Goal: Task Accomplishment & Management: Manage account settings

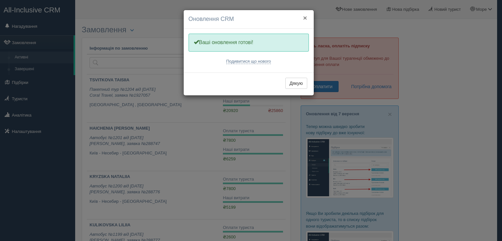
click at [304, 17] on button "×" at bounding box center [305, 17] width 4 height 7
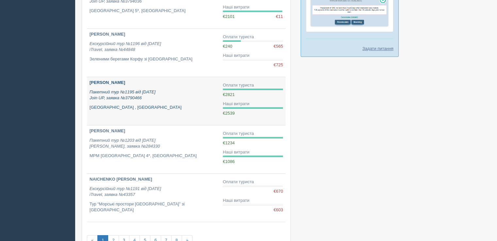
scroll to position [396, 0]
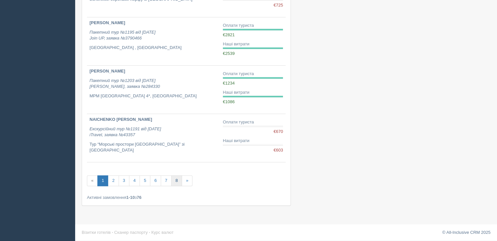
click at [173, 180] on link "8" at bounding box center [176, 180] width 11 height 11
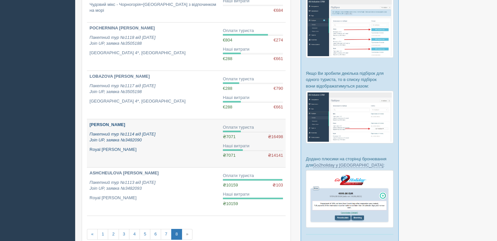
scroll to position [163, 0]
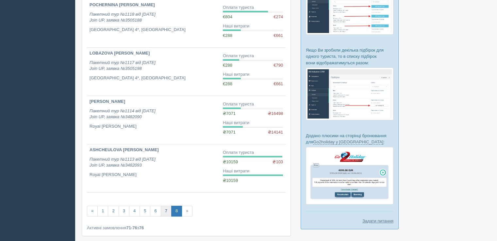
click at [163, 211] on link "7" at bounding box center [166, 211] width 11 height 11
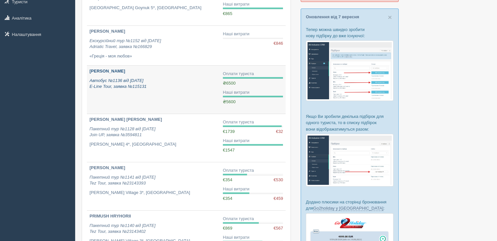
scroll to position [98, 0]
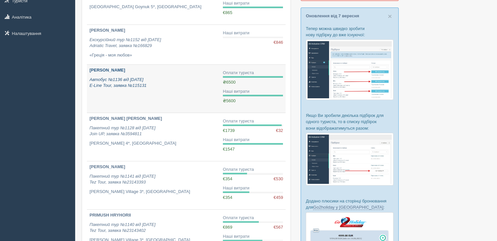
click at [128, 75] on div "TARASOVA LIUBOV Автобус №1136 від 08.04.2025 E-Line Tour, заявка №115131" at bounding box center [154, 78] width 128 height 22
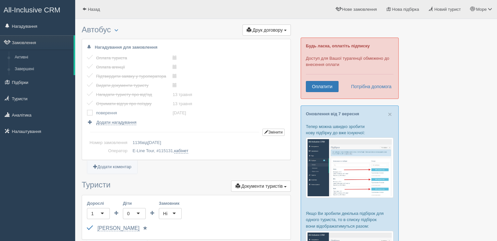
click at [87, 110] on label at bounding box center [87, 110] width 0 height 0
click at [0, 0] on input "checkbox" at bounding box center [0, 0] width 0 height 0
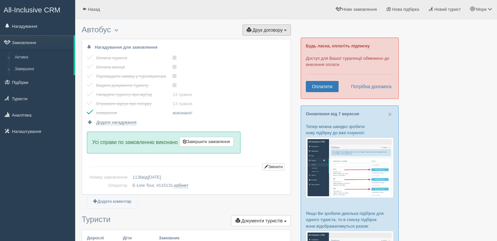
click at [278, 30] on span "Друк договору" at bounding box center [268, 29] width 30 height 5
click at [268, 95] on div "Оплата туриста виконано! Оплата агенції виконано! Підтвердити заявку у туропера…" at bounding box center [186, 90] width 199 height 72
click at [212, 144] on button "Завершити замовлення Активувати замовлення" at bounding box center [206, 142] width 54 height 10
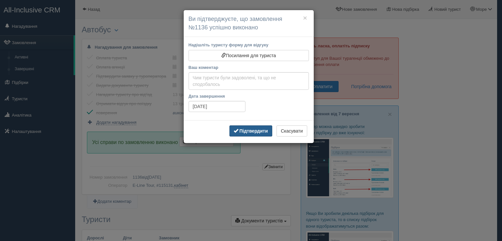
click at [248, 134] on button "Підтвердити" at bounding box center [250, 130] width 43 height 11
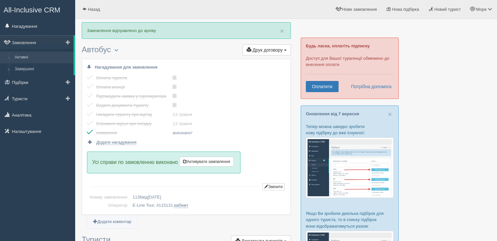
click at [25, 56] on link "Активні" at bounding box center [43, 58] width 62 height 12
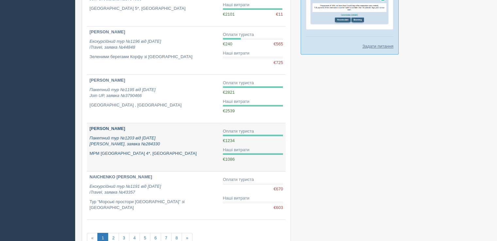
scroll to position [359, 0]
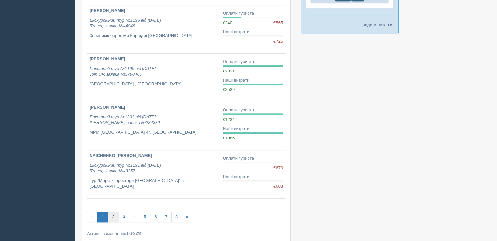
click at [113, 215] on link "2" at bounding box center [113, 217] width 11 height 11
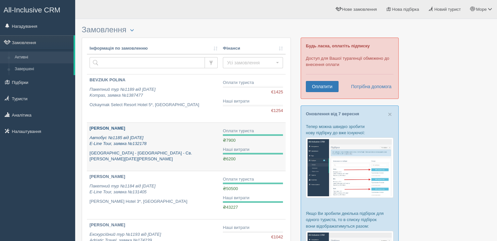
click at [118, 128] on b "[PERSON_NAME]" at bounding box center [108, 128] width 36 height 5
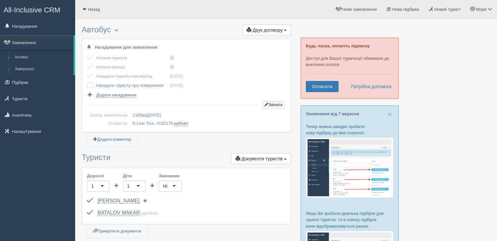
click at [87, 82] on label at bounding box center [87, 82] width 0 height 0
click at [0, 0] on input "checkbox" at bounding box center [0, 0] width 0 height 0
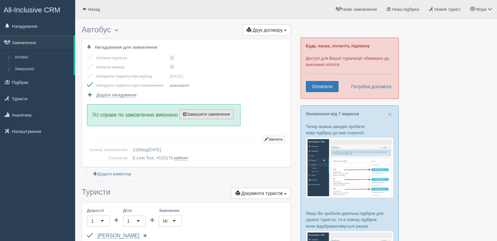
click at [209, 112] on span "Завершити замовлення" at bounding box center [206, 114] width 47 height 5
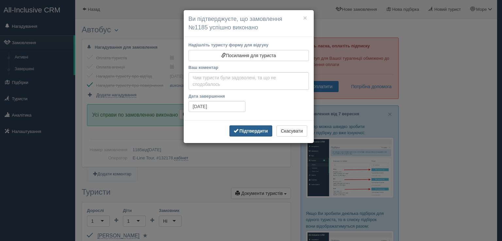
click at [252, 134] on button "Підтвердити" at bounding box center [250, 130] width 43 height 11
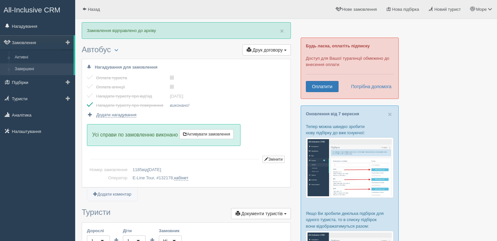
click at [22, 66] on link "Завершені" at bounding box center [43, 69] width 62 height 12
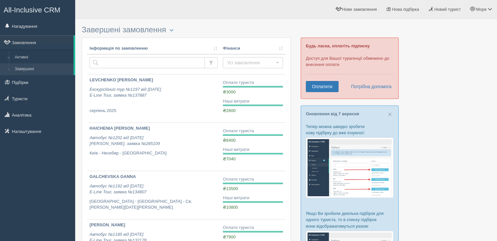
click at [29, 57] on link "Активні" at bounding box center [43, 58] width 62 height 12
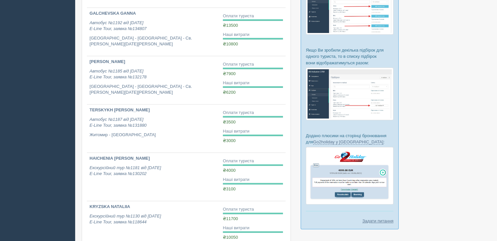
scroll to position [112, 0]
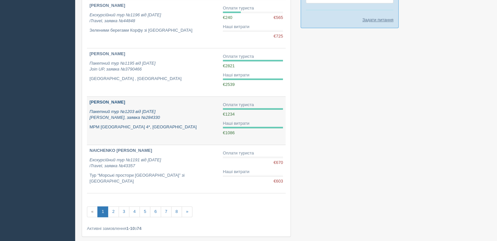
scroll to position [392, 0]
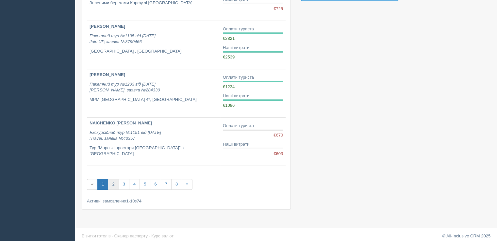
click at [110, 186] on link "2" at bounding box center [113, 184] width 11 height 11
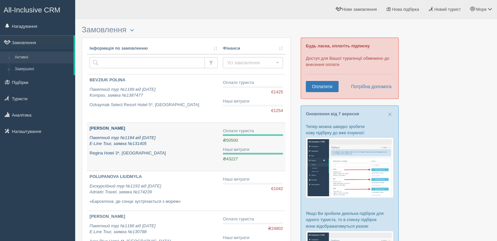
click at [118, 132] on div "[PERSON_NAME] Пакетний тур №1184 від [DATE] E-Line Tour, заявка №131405 [GEOGRA…" at bounding box center [154, 140] width 128 height 31
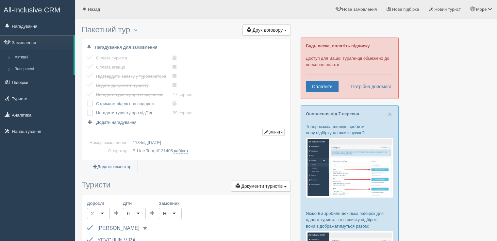
click at [87, 101] on label at bounding box center [87, 101] width 0 height 0
click at [0, 0] on input "checkbox" at bounding box center [0, 0] width 0 height 0
click at [87, 110] on label at bounding box center [87, 110] width 0 height 0
click at [0, 0] on input "checkbox" at bounding box center [0, 0] width 0 height 0
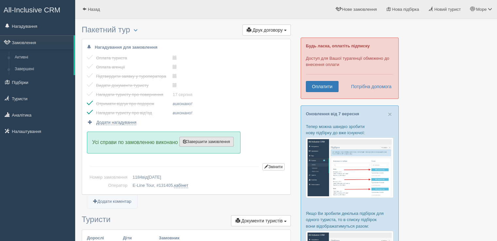
click at [224, 142] on span "Завершити замовлення" at bounding box center [206, 142] width 47 height 5
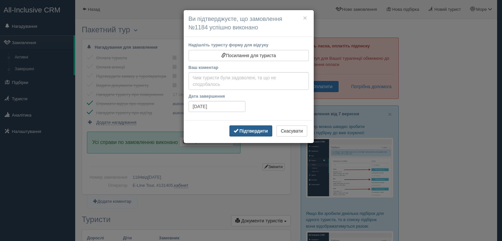
click at [254, 131] on b "Підтвердити" at bounding box center [253, 130] width 28 height 5
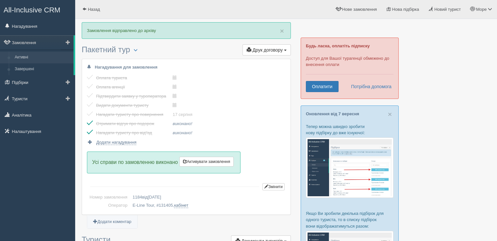
click at [26, 57] on link "Активні" at bounding box center [43, 58] width 62 height 12
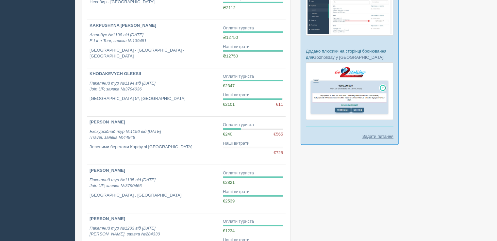
scroll to position [359, 0]
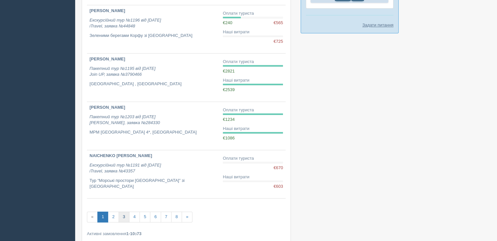
click at [126, 216] on link "3" at bounding box center [124, 217] width 11 height 11
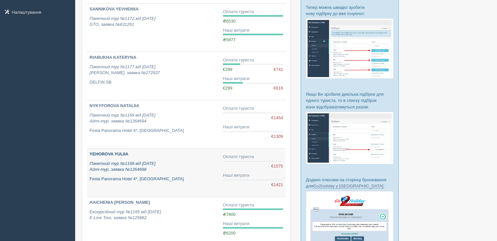
scroll to position [163, 0]
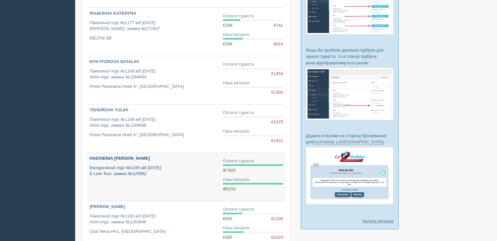
click at [118, 167] on icon "Екскурсійний тур №1165 від [DATE] E-Line Tour, заявка №125862" at bounding box center [126, 170] width 72 height 11
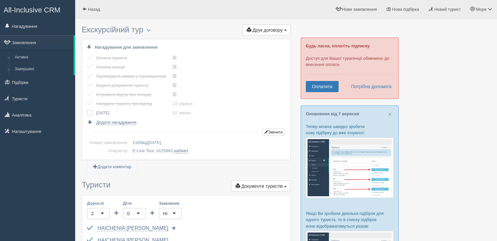
click at [93, 113] on td at bounding box center [91, 112] width 9 height 9
click at [87, 110] on label at bounding box center [87, 110] width 0 height 0
click at [0, 0] on input "checkbox" at bounding box center [0, 0] width 0 height 0
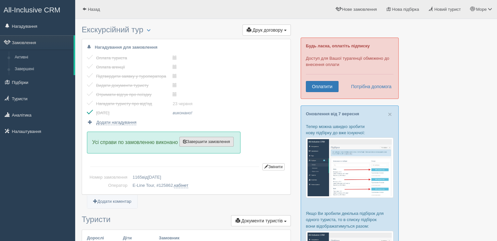
click at [196, 141] on span "Завершити замовлення" at bounding box center [206, 142] width 47 height 5
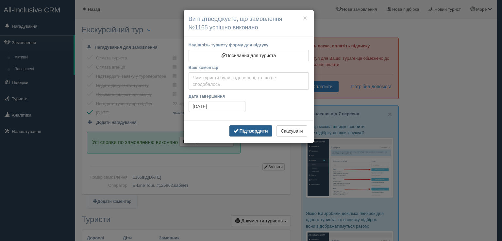
click at [247, 129] on b "Підтвердити" at bounding box center [253, 130] width 28 height 5
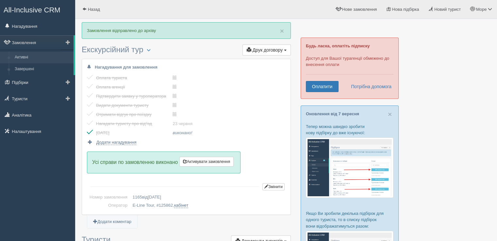
click at [24, 62] on link "Активні" at bounding box center [43, 58] width 62 height 12
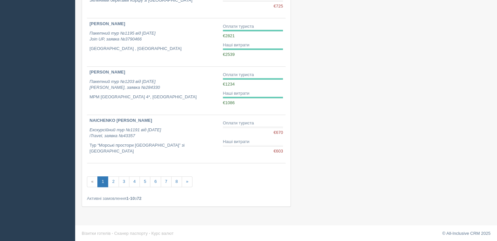
scroll to position [396, 0]
click at [131, 180] on link "4" at bounding box center [134, 180] width 11 height 11
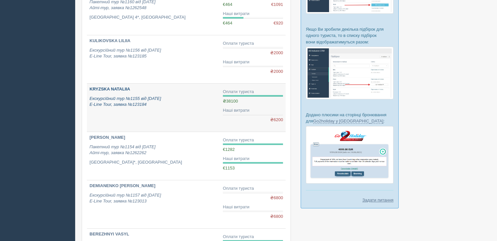
scroll to position [196, 0]
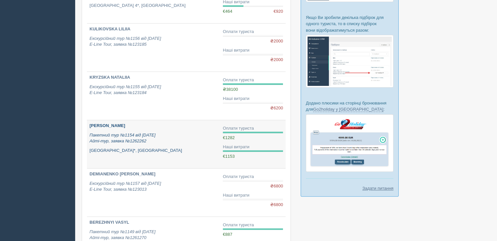
click at [115, 132] on p "Пакетний тур №1154 від 04.06.2025 Айті-тур, заявка №1262262" at bounding box center [154, 138] width 128 height 12
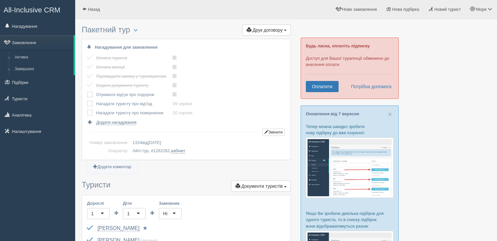
click at [87, 91] on label at bounding box center [87, 91] width 0 height 0
click at [0, 0] on input "checkbox" at bounding box center [0, 0] width 0 height 0
drag, startPoint x: 88, startPoint y: 104, endPoint x: 89, endPoint y: 107, distance: 3.7
click at [87, 101] on label at bounding box center [87, 101] width 0 height 0
click at [0, 0] on input "checkbox" at bounding box center [0, 0] width 0 height 0
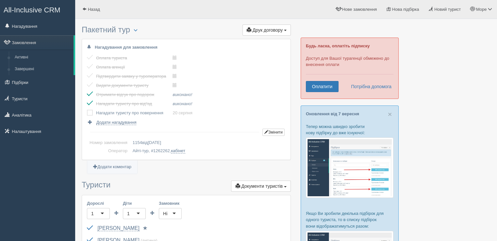
click at [87, 110] on label at bounding box center [87, 110] width 0 height 0
click at [0, 0] on input "checkbox" at bounding box center [0, 0] width 0 height 0
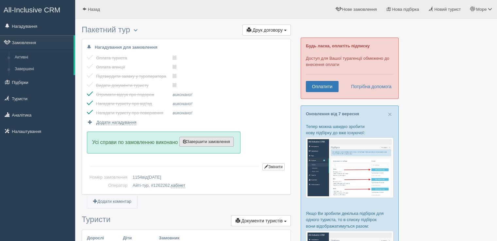
click at [216, 140] on span "Завершити замовлення" at bounding box center [206, 142] width 47 height 5
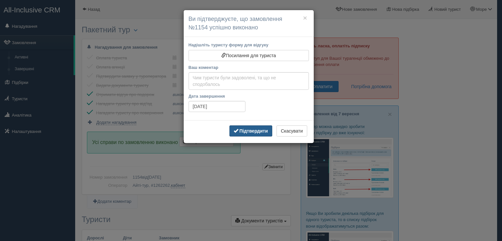
click at [250, 135] on button "Підтвердити" at bounding box center [250, 130] width 43 height 11
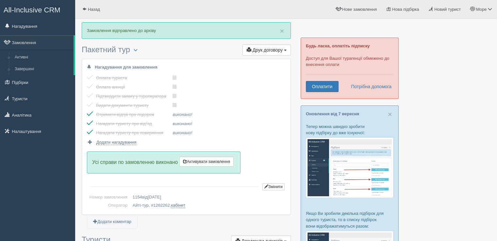
drag, startPoint x: 21, startPoint y: 58, endPoint x: 163, endPoint y: 128, distance: 159.3
click at [21, 58] on link "Активні" at bounding box center [43, 58] width 62 height 12
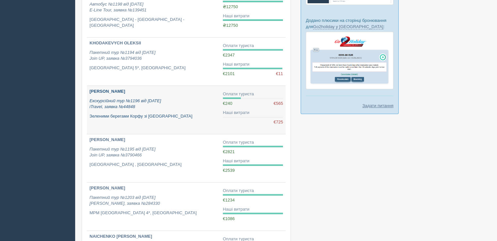
scroll to position [359, 0]
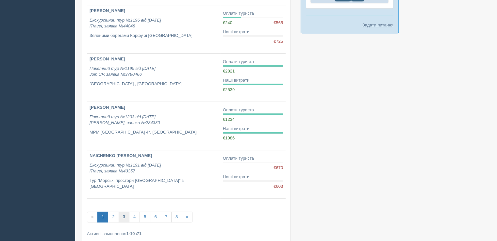
click at [122, 216] on link "3" at bounding box center [124, 217] width 11 height 11
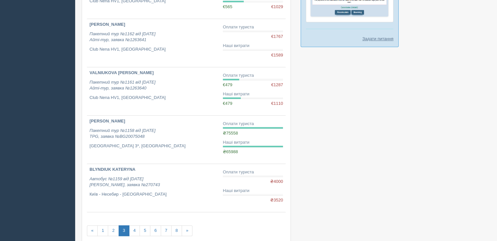
scroll to position [359, 0]
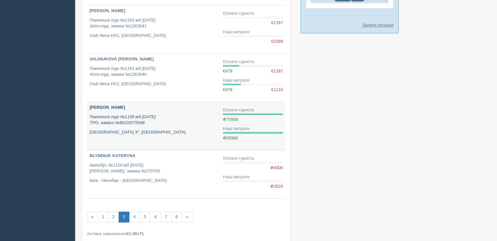
click at [109, 108] on b "[PERSON_NAME]" at bounding box center [108, 107] width 36 height 5
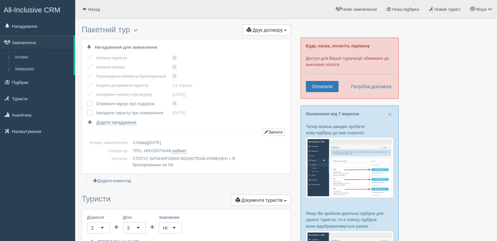
click at [87, 101] on label at bounding box center [87, 101] width 0 height 0
click at [0, 0] on input "checkbox" at bounding box center [0, 0] width 0 height 0
click at [87, 110] on label at bounding box center [87, 110] width 0 height 0
click at [0, 0] on input "checkbox" at bounding box center [0, 0] width 0 height 0
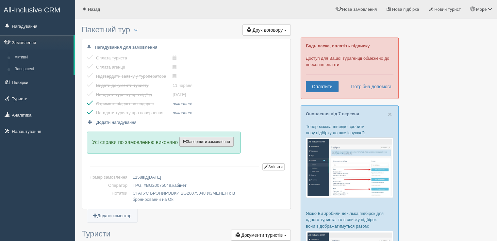
click at [203, 142] on span "Завершити замовлення" at bounding box center [206, 142] width 47 height 5
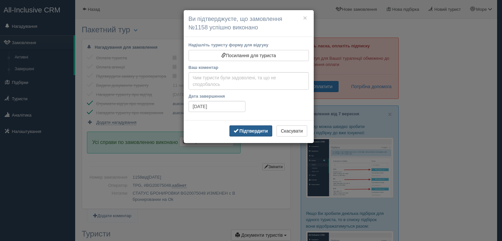
click at [237, 130] on span "button" at bounding box center [236, 130] width 5 height 5
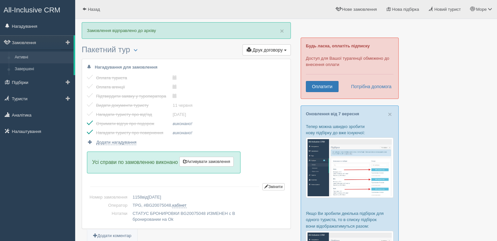
click at [25, 53] on link "Активні" at bounding box center [43, 58] width 62 height 12
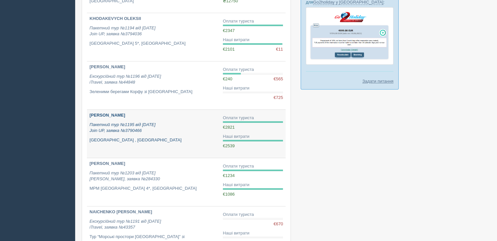
scroll to position [396, 0]
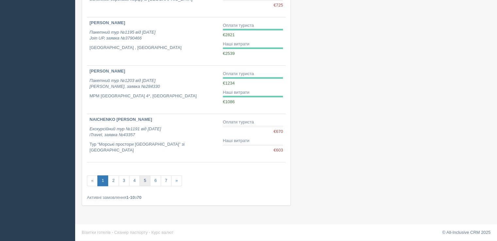
click at [145, 179] on link "5" at bounding box center [145, 180] width 11 height 11
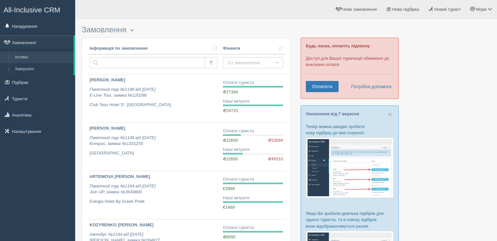
click at [142, 180] on div "ARTEMOVA [PERSON_NAME] Пакетний тур №1164 від [DATE] Join UP, заявка №3649809 […" at bounding box center [154, 189] width 128 height 31
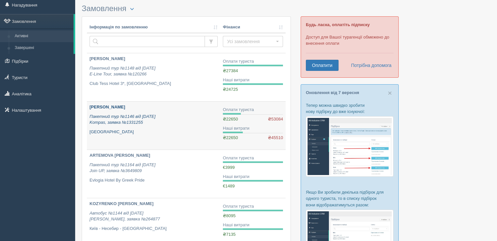
scroll to position [33, 0]
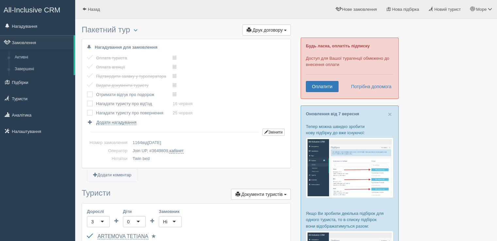
click at [90, 98] on td at bounding box center [91, 94] width 9 height 9
click at [87, 107] on td at bounding box center [91, 103] width 9 height 9
click at [87, 101] on label at bounding box center [87, 101] width 0 height 0
click at [0, 0] on input "checkbox" at bounding box center [0, 0] width 0 height 0
click at [89, 90] on td at bounding box center [91, 94] width 9 height 9
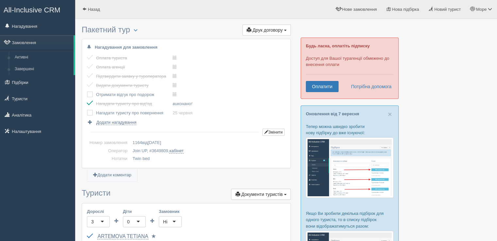
click at [87, 110] on label at bounding box center [87, 110] width 0 height 0
click at [0, 0] on input "checkbox" at bounding box center [0, 0] width 0 height 0
click at [87, 91] on label at bounding box center [87, 91] width 0 height 0
click at [0, 0] on input "checkbox" at bounding box center [0, 0] width 0 height 0
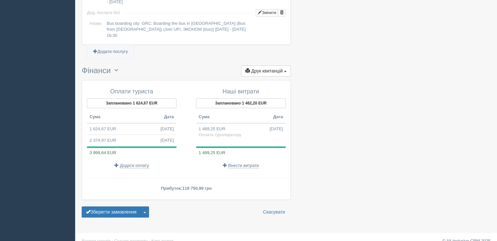
scroll to position [681, 0]
click at [120, 206] on button "Зберегти замовлення" at bounding box center [111, 211] width 59 height 11
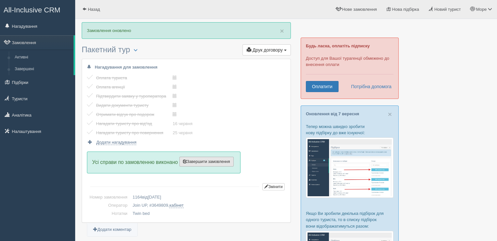
click at [209, 165] on button "Завершити замовлення Активувати замовлення" at bounding box center [206, 162] width 54 height 10
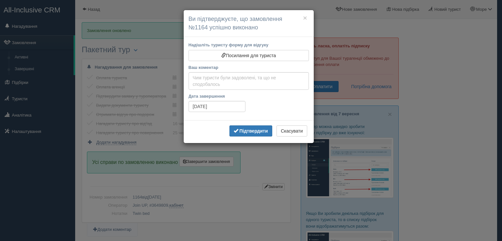
drag, startPoint x: 256, startPoint y: 132, endPoint x: 175, endPoint y: 116, distance: 83.0
click at [256, 132] on b "Підтвердити" at bounding box center [253, 130] width 28 height 5
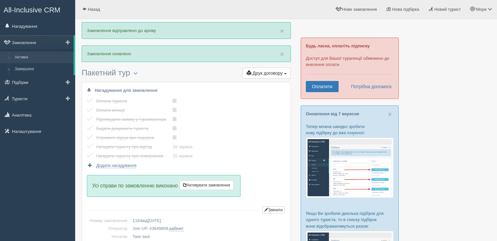
click at [31, 57] on link "Активні" at bounding box center [43, 58] width 62 height 12
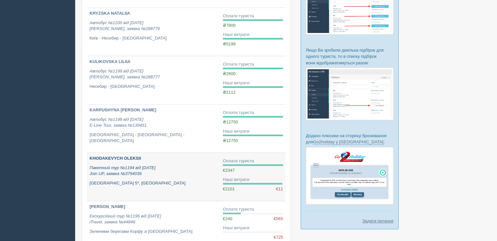
scroll to position [359, 0]
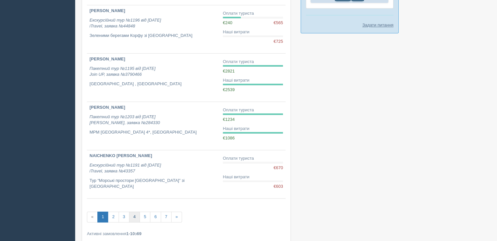
click at [133, 218] on link "4" at bounding box center [134, 217] width 11 height 11
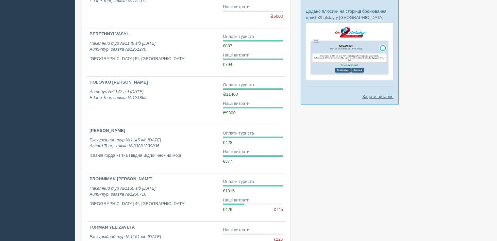
scroll to position [294, 0]
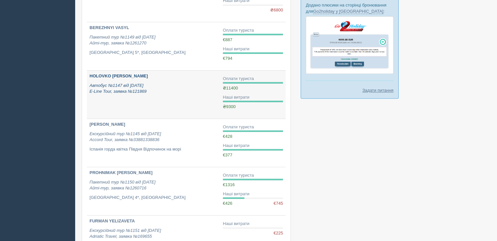
click at [120, 80] on div "HOLOVKO IRYNA Автобус №1147 від 26.05.2025 E-Line Tour, заявка №121869" at bounding box center [154, 84] width 128 height 22
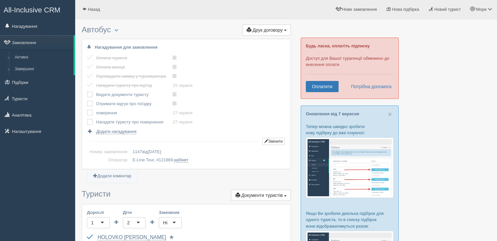
click at [87, 91] on label at bounding box center [87, 91] width 0 height 0
click at [0, 0] on input "checkbox" at bounding box center [0, 0] width 0 height 0
click at [87, 101] on label at bounding box center [87, 101] width 0 height 0
click at [0, 0] on input "checkbox" at bounding box center [0, 0] width 0 height 0
click at [87, 110] on label at bounding box center [87, 110] width 0 height 0
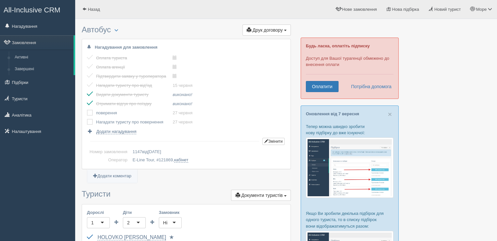
click at [0, 0] on input "checkbox" at bounding box center [0, 0] width 0 height 0
click at [87, 119] on label at bounding box center [87, 119] width 0 height 0
click at [0, 0] on input "checkbox" at bounding box center [0, 0] width 0 height 0
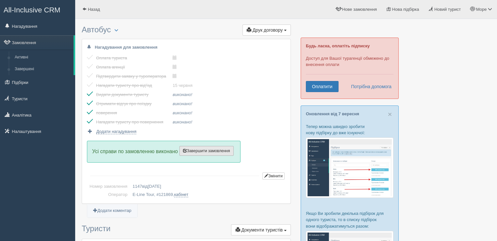
click at [217, 151] on span "Завершити замовлення" at bounding box center [206, 151] width 47 height 5
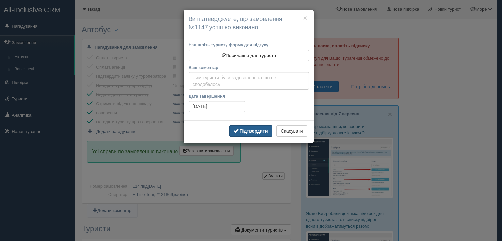
click at [238, 125] on button "Підтвердити" at bounding box center [250, 130] width 43 height 11
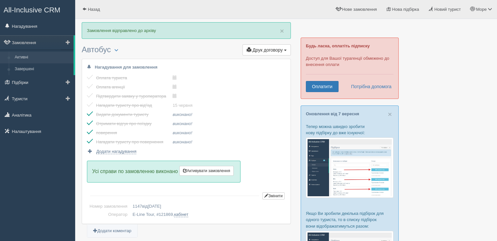
click at [22, 57] on link "Активні" at bounding box center [43, 58] width 62 height 12
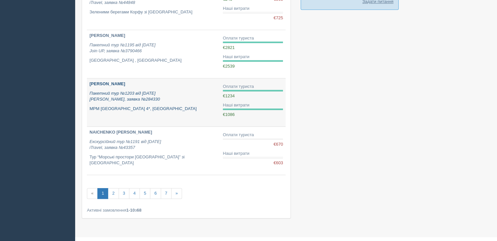
scroll to position [392, 0]
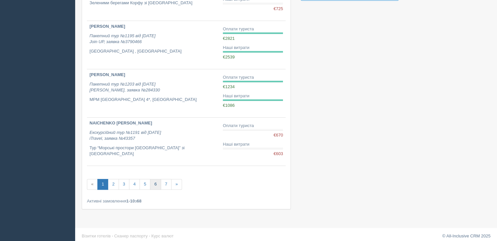
click at [154, 183] on link "6" at bounding box center [155, 184] width 11 height 11
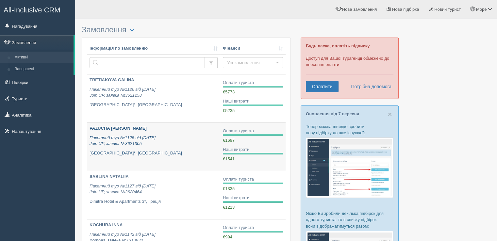
click at [112, 133] on div "PAZUCHA [PERSON_NAME] Пакетний тур №1125 від [DATE] Join UP, заявка №3621305 [G…" at bounding box center [154, 140] width 128 height 31
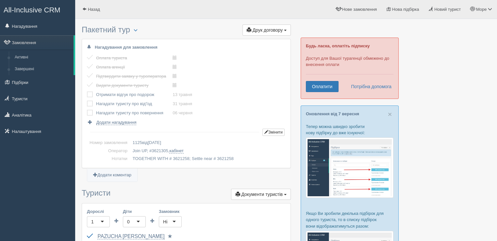
click at [87, 91] on label at bounding box center [87, 91] width 0 height 0
click at [0, 0] on input "checkbox" at bounding box center [0, 0] width 0 height 0
click at [87, 101] on label at bounding box center [87, 101] width 0 height 0
click at [0, 0] on input "checkbox" at bounding box center [0, 0] width 0 height 0
click at [87, 110] on label at bounding box center [87, 110] width 0 height 0
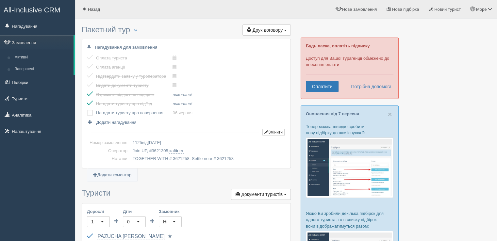
click at [0, 0] on input "checkbox" at bounding box center [0, 0] width 0 height 0
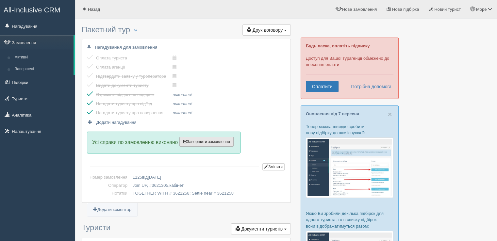
click at [212, 140] on span "Завершити замовлення" at bounding box center [206, 142] width 47 height 5
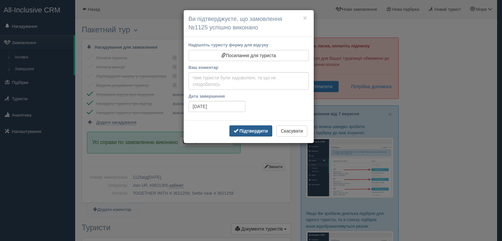
click at [242, 128] on b "Підтвердити" at bounding box center [253, 130] width 28 height 5
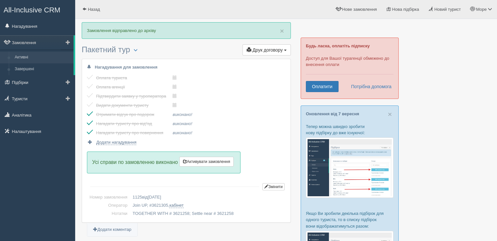
click at [23, 60] on link "Активні" at bounding box center [43, 58] width 62 height 12
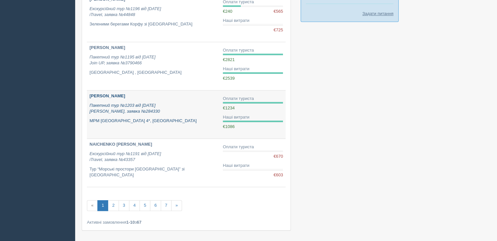
scroll to position [359, 0]
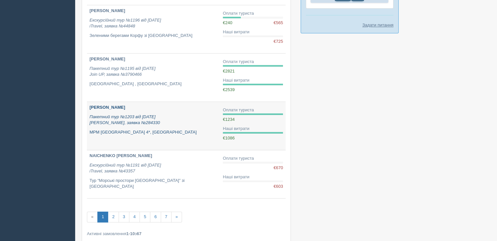
click at [112, 114] on icon "Пакетний тур №1203 від [DATE] [PERSON_NAME], заявка №284330" at bounding box center [125, 119] width 70 height 11
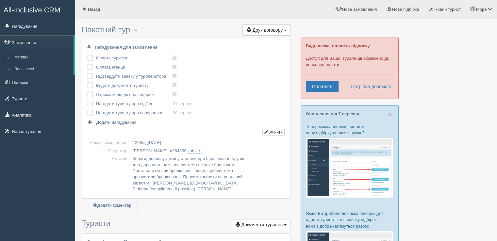
click at [87, 55] on label at bounding box center [87, 55] width 0 height 0
click at [0, 0] on input "checkbox" at bounding box center [0, 0] width 0 height 0
click at [87, 64] on label at bounding box center [87, 64] width 0 height 0
click at [0, 0] on input "checkbox" at bounding box center [0, 0] width 0 height 0
click at [89, 81] on td at bounding box center [91, 85] width 9 height 9
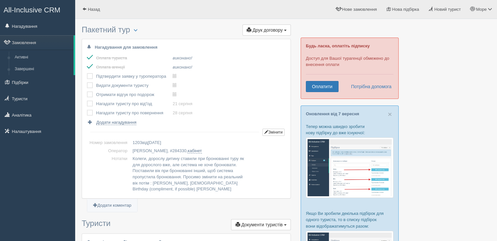
click at [87, 73] on label at bounding box center [87, 73] width 0 height 0
click at [0, 0] on input "checkbox" at bounding box center [0, 0] width 0 height 0
click at [89, 89] on td at bounding box center [91, 85] width 9 height 9
click at [86, 101] on div "Нагадування для замовлення Оплата туриста виконано! Оплата агенції виконано! Пі…" at bounding box center [186, 118] width 208 height 159
click at [87, 82] on label at bounding box center [87, 82] width 0 height 0
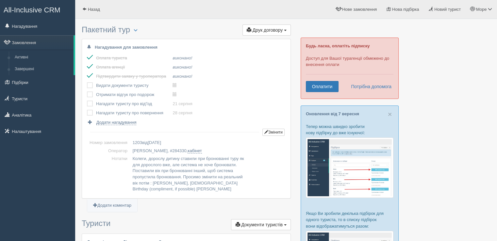
click at [0, 0] on input "checkbox" at bounding box center [0, 0] width 0 height 0
click at [87, 91] on label at bounding box center [87, 91] width 0 height 0
click at [0, 0] on input "checkbox" at bounding box center [0, 0] width 0 height 0
drag, startPoint x: 86, startPoint y: 103, endPoint x: 89, endPoint y: 111, distance: 8.9
click at [86, 103] on div "Нагадування для замовлення Оплата туриста виконано! Оплата агенції виконано! Пі…" at bounding box center [186, 118] width 208 height 159
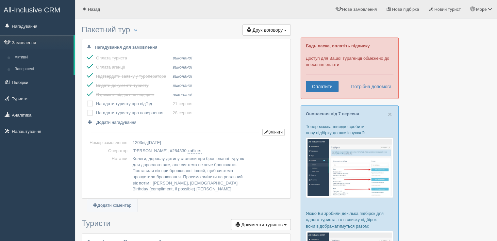
click at [87, 101] on label at bounding box center [87, 101] width 0 height 0
click at [0, 0] on input "checkbox" at bounding box center [0, 0] width 0 height 0
click at [87, 110] on label at bounding box center [87, 110] width 0 height 0
click at [0, 0] on input "checkbox" at bounding box center [0, 0] width 0 height 0
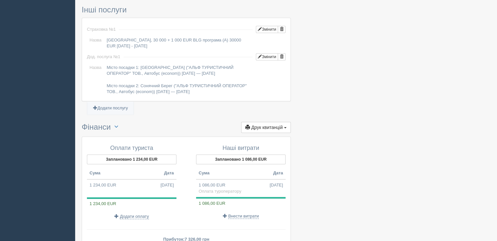
scroll to position [626, 0]
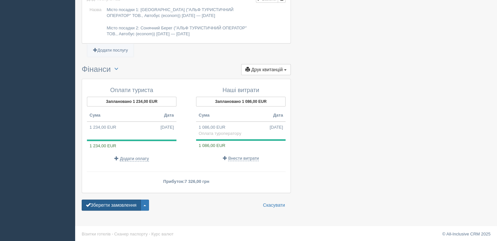
click at [131, 202] on button "Зберегти замовлення" at bounding box center [111, 205] width 59 height 11
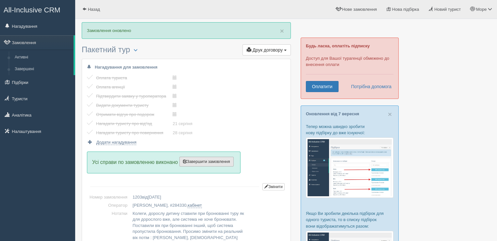
click at [214, 157] on button "Завершити замовлення Активувати замовлення" at bounding box center [206, 162] width 54 height 10
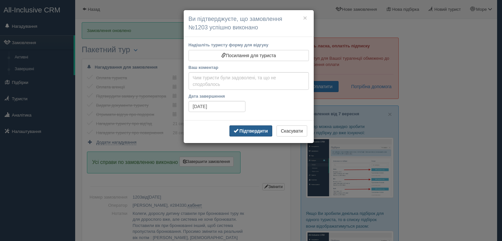
click at [249, 129] on b "Підтвердити" at bounding box center [253, 130] width 28 height 5
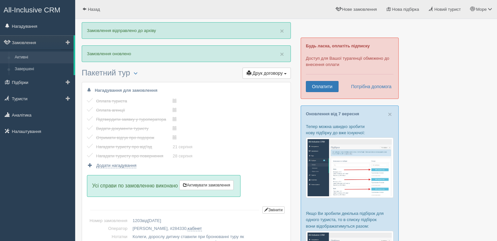
click at [17, 53] on link "Активні" at bounding box center [43, 58] width 62 height 12
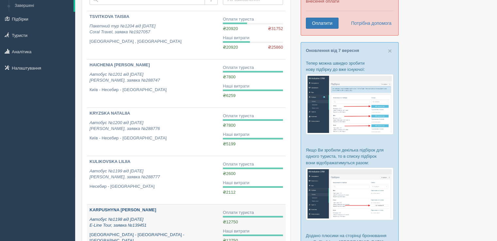
scroll to position [163, 0]
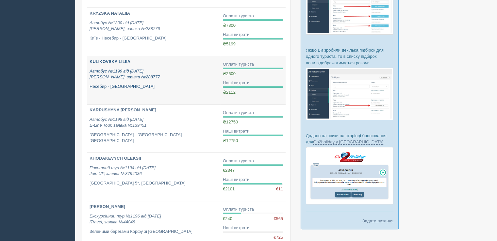
click at [112, 62] on b "KULIKOVSKA LILIIA" at bounding box center [110, 61] width 41 height 5
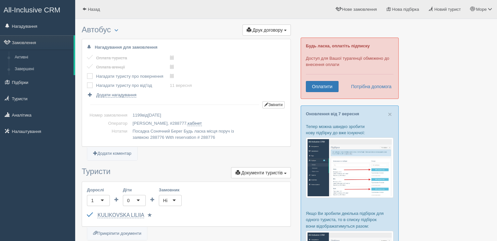
click at [87, 73] on label at bounding box center [87, 73] width 0 height 0
click at [0, 0] on input "checkbox" at bounding box center [0, 0] width 0 height 0
click at [87, 82] on label at bounding box center [87, 82] width 0 height 0
click at [0, 0] on input "checkbox" at bounding box center [0, 0] width 0 height 0
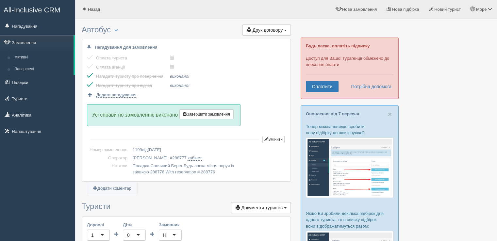
click at [87, 82] on label at bounding box center [87, 82] width 0 height 0
click at [0, 0] on input "checkbox" at bounding box center [0, 0] width 0 height 0
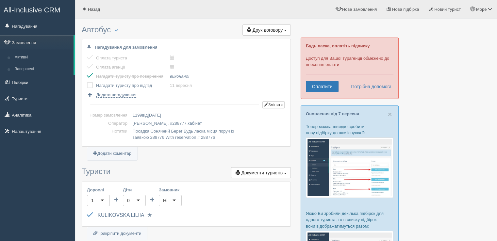
click at [87, 73] on label at bounding box center [87, 73] width 0 height 0
click at [0, 0] on input "checkbox" at bounding box center [0, 0] width 0 height 0
click at [21, 58] on link "Активні" at bounding box center [43, 58] width 62 height 12
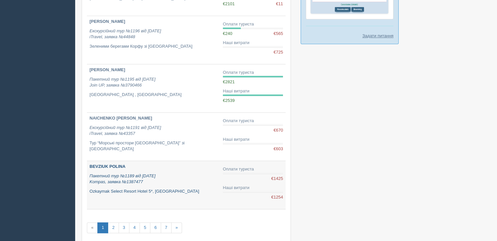
scroll to position [396, 0]
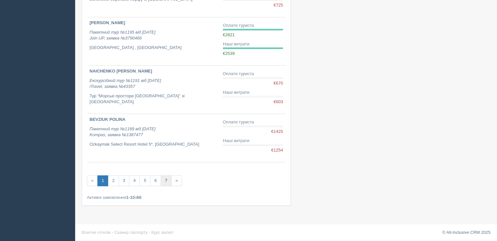
click at [163, 177] on link "7" at bounding box center [166, 180] width 11 height 11
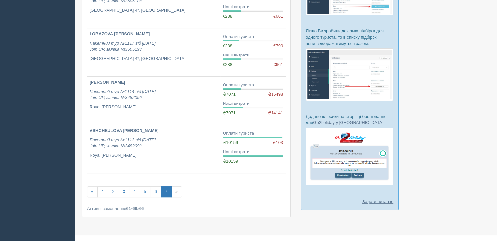
scroll to position [194, 0]
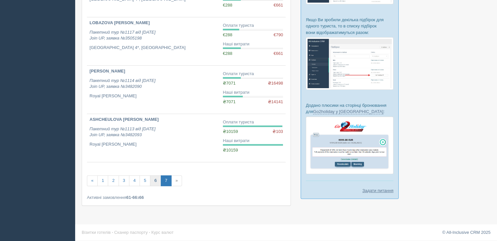
click at [155, 181] on link "6" at bounding box center [155, 180] width 11 height 11
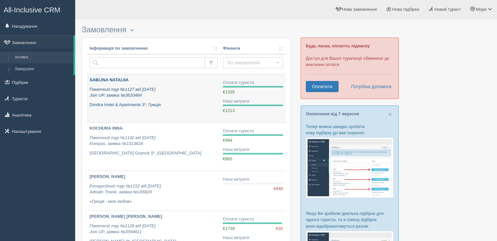
click at [120, 86] on div "SABLINA NATALIIA Пакетний тур №1127 від 17.04.2025 Join UP, заявка №3620464 Dim…" at bounding box center [154, 92] width 128 height 31
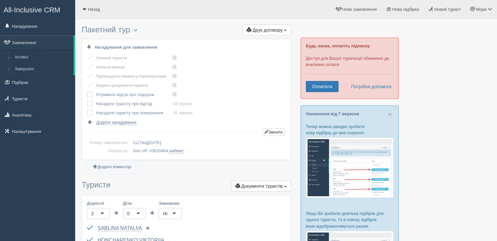
click at [93, 92] on td at bounding box center [91, 94] width 9 height 9
click at [87, 91] on label at bounding box center [87, 91] width 0 height 0
click at [0, 0] on input "checkbox" at bounding box center [0, 0] width 0 height 0
click at [87, 101] on label at bounding box center [87, 101] width 0 height 0
click at [0, 0] on input "checkbox" at bounding box center [0, 0] width 0 height 0
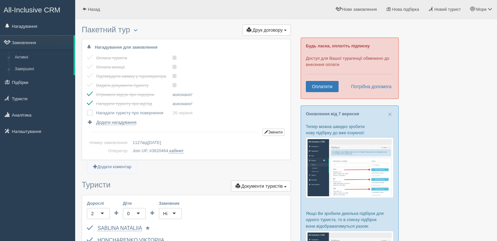
click at [87, 110] on label at bounding box center [87, 110] width 0 height 0
click at [0, 0] on input "checkbox" at bounding box center [0, 0] width 0 height 0
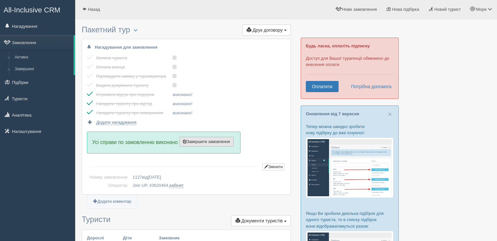
click at [207, 140] on span "Завершити замовлення" at bounding box center [206, 142] width 47 height 5
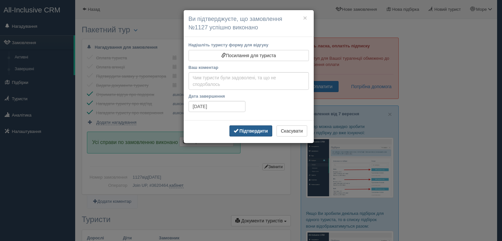
click at [243, 129] on b "Підтвердити" at bounding box center [253, 130] width 28 height 5
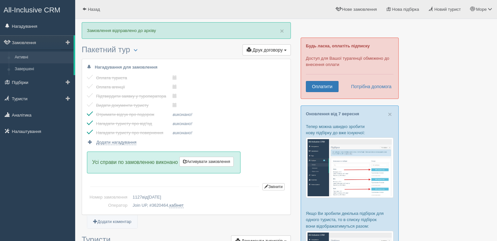
click at [20, 58] on link "Активні" at bounding box center [43, 58] width 62 height 12
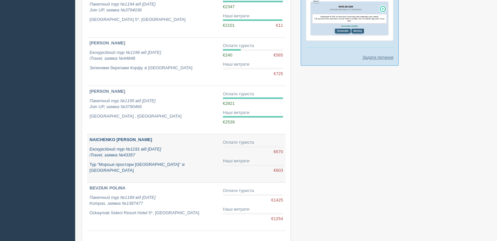
scroll to position [396, 0]
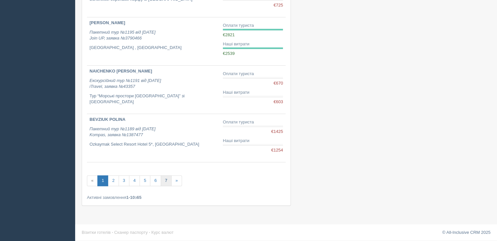
click at [164, 181] on link "7" at bounding box center [166, 180] width 11 height 11
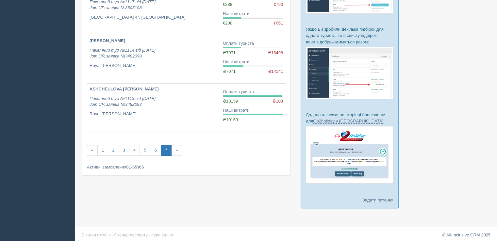
scroll to position [187, 0]
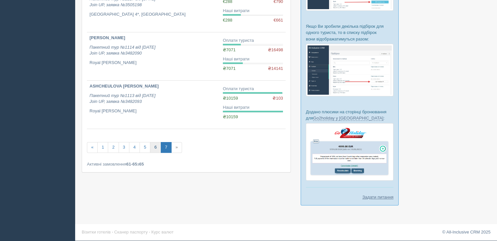
click at [153, 146] on link "6" at bounding box center [155, 147] width 11 height 11
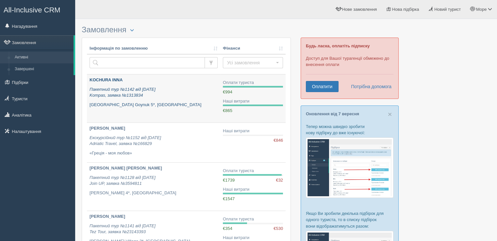
click at [126, 90] on icon "Пакетний тур №1142 від [DATE] Kompas, заявка №1313834" at bounding box center [123, 92] width 66 height 11
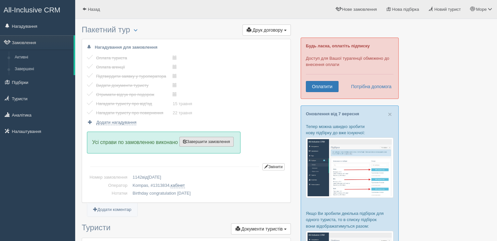
click at [208, 141] on span "Завершити замовлення" at bounding box center [206, 142] width 47 height 5
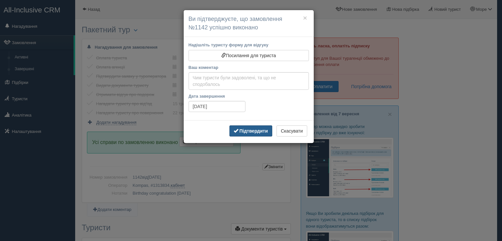
click at [260, 133] on button "Підтвердити" at bounding box center [250, 130] width 43 height 11
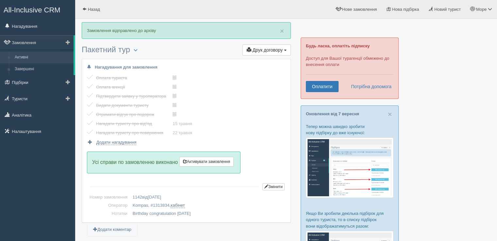
click at [24, 53] on link "Активні" at bounding box center [43, 58] width 62 height 12
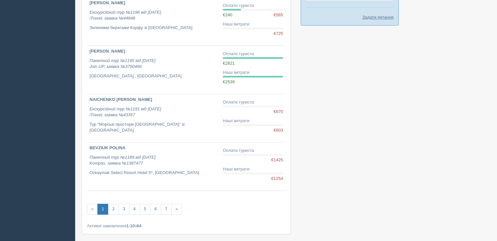
scroll to position [392, 0]
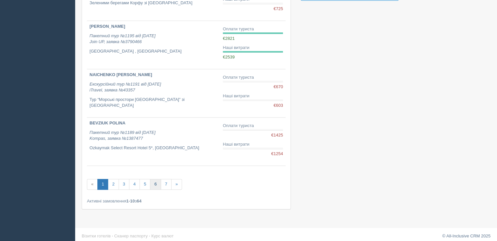
click at [153, 183] on link "6" at bounding box center [155, 184] width 11 height 11
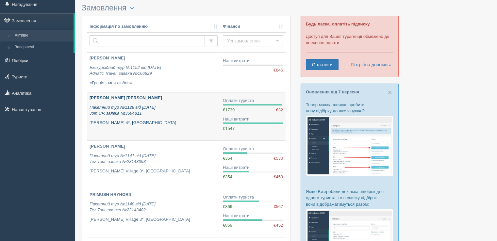
scroll to position [33, 0]
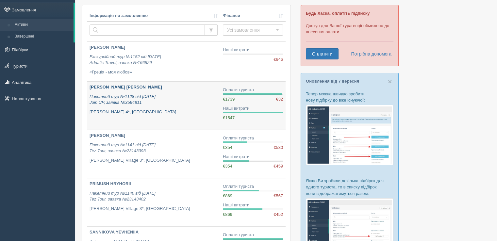
click at [128, 91] on div "[PERSON_NAME] [PERSON_NAME] Пакетний тур №1128 від [DATE] Join UP, заявка №3594…" at bounding box center [154, 99] width 128 height 31
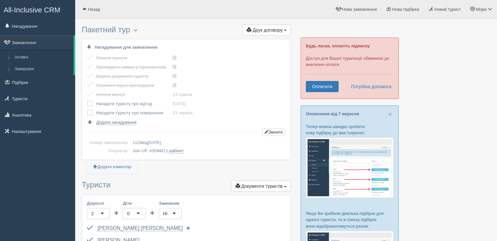
click at [86, 103] on div "Нагадування для замовлення Оплата туриста виконано! Підтвердити заявку у туропе…" at bounding box center [186, 99] width 208 height 121
click at [87, 101] on label at bounding box center [87, 101] width 0 height 0
click at [0, 0] on input "checkbox" at bounding box center [0, 0] width 0 height 0
click at [87, 110] on label at bounding box center [87, 110] width 0 height 0
click at [0, 0] on input "checkbox" at bounding box center [0, 0] width 0 height 0
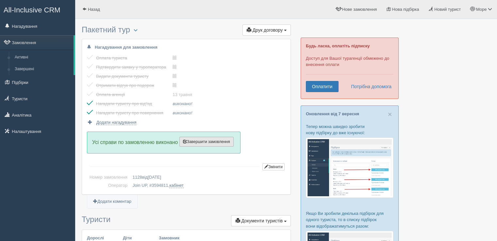
click at [221, 144] on button "Завершити замовлення Активувати замовлення" at bounding box center [206, 142] width 54 height 10
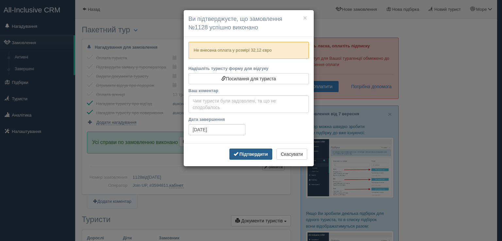
click at [248, 155] on b "Підтвердити" at bounding box center [253, 154] width 28 height 5
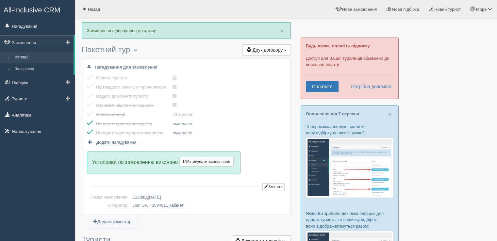
click at [17, 57] on link "Активні" at bounding box center [43, 58] width 62 height 12
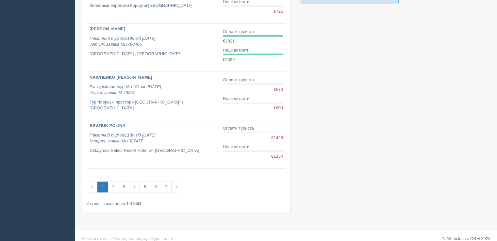
scroll to position [396, 0]
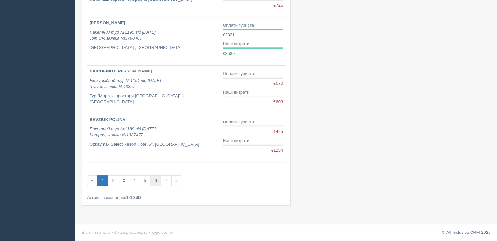
click at [154, 178] on link "6" at bounding box center [155, 180] width 11 height 11
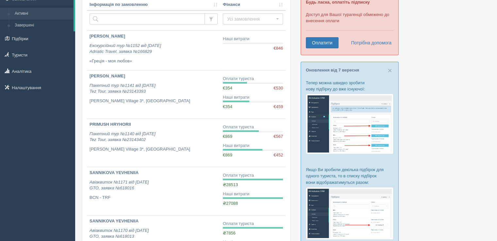
scroll to position [131, 0]
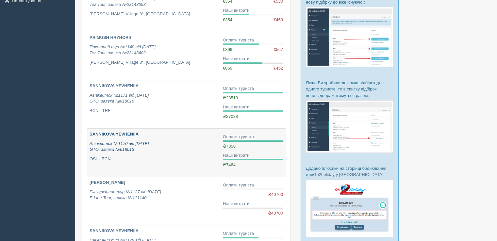
click at [108, 140] on div "SANNIKOVA YEVHENIIA Авіаквиток №1170 від 10.03.2025 GTO, заявка №618013 OSL - B…" at bounding box center [154, 146] width 128 height 31
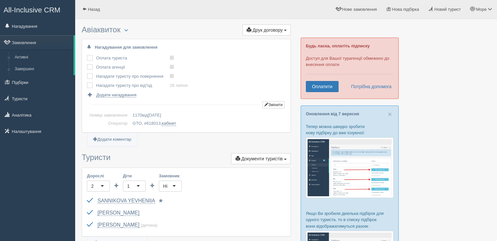
click at [86, 56] on div "Нагадування для замовлення Оплата туриста виконано! Оплата агенції виконано! На…" at bounding box center [186, 85] width 208 height 93
click at [87, 64] on label at bounding box center [87, 64] width 0 height 0
click at [0, 0] on input "checkbox" at bounding box center [0, 0] width 0 height 0
click at [87, 55] on label at bounding box center [87, 55] width 0 height 0
click at [0, 0] on input "checkbox" at bounding box center [0, 0] width 0 height 0
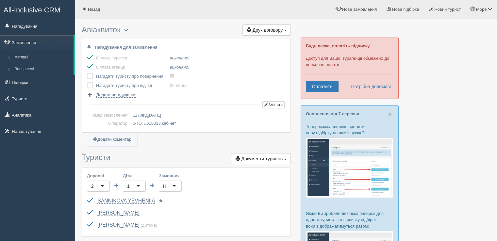
click at [87, 73] on label at bounding box center [87, 73] width 0 height 0
click at [0, 0] on input "checkbox" at bounding box center [0, 0] width 0 height 0
click at [87, 82] on label at bounding box center [87, 82] width 0 height 0
click at [0, 0] on input "checkbox" at bounding box center [0, 0] width 0 height 0
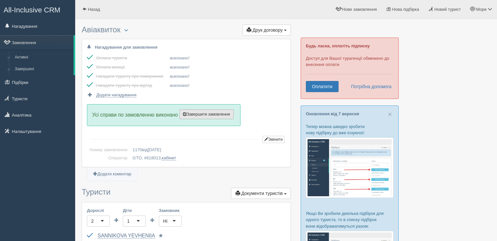
click at [213, 115] on span "Завершити замовлення" at bounding box center [206, 114] width 47 height 5
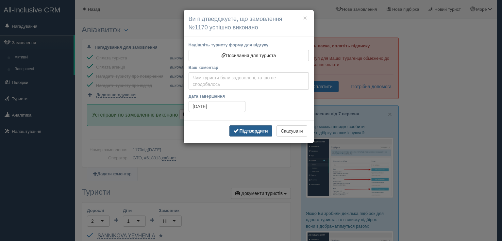
click at [260, 131] on b "Підтвердити" at bounding box center [253, 130] width 28 height 5
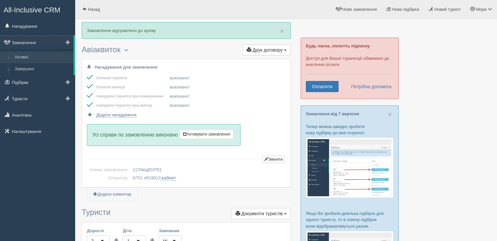
click at [27, 59] on link "Активні" at bounding box center [43, 58] width 62 height 12
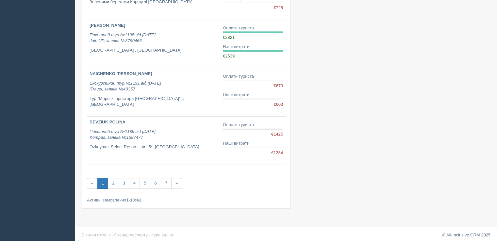
scroll to position [396, 0]
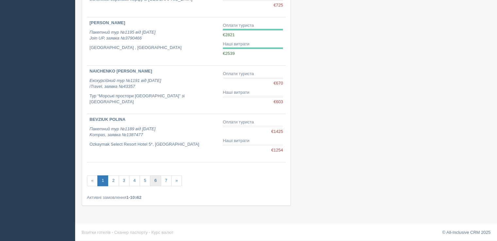
click at [158, 179] on link "6" at bounding box center [155, 180] width 11 height 11
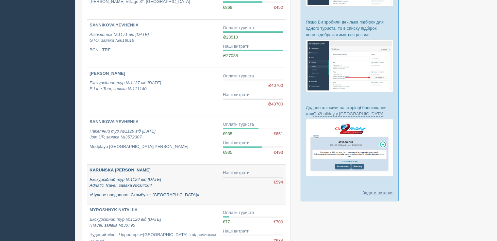
scroll to position [196, 0]
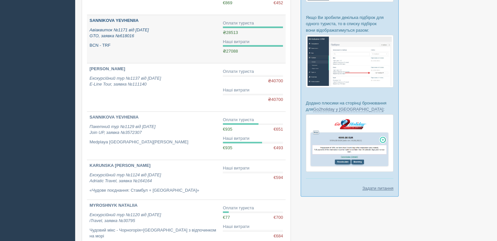
click at [104, 24] on div "SANNIKOVA YEVHENIIA Авіаквиток №1171 від [DATE] GTO, заявка №618016 BCN - TRF" at bounding box center [154, 33] width 128 height 31
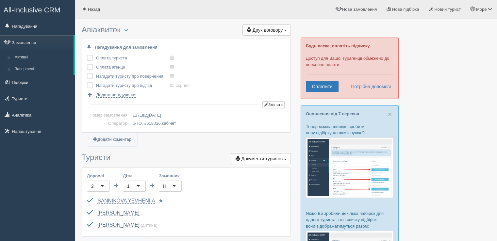
drag, startPoint x: 91, startPoint y: 57, endPoint x: 91, endPoint y: 63, distance: 6.9
click at [87, 55] on label at bounding box center [87, 55] width 0 height 0
click at [0, 0] on input "checkbox" at bounding box center [0, 0] width 0 height 0
click at [90, 65] on td at bounding box center [91, 67] width 9 height 9
click at [87, 64] on label at bounding box center [87, 64] width 0 height 0
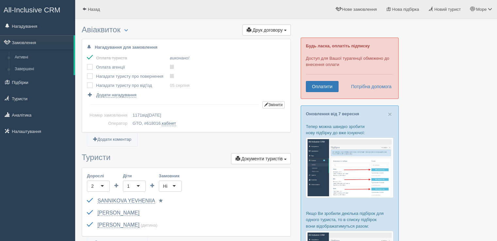
click at [0, 0] on input "checkbox" at bounding box center [0, 0] width 0 height 0
click at [87, 73] on label at bounding box center [87, 73] width 0 height 0
click at [0, 0] on input "checkbox" at bounding box center [0, 0] width 0 height 0
click at [89, 88] on td at bounding box center [91, 85] width 9 height 9
click at [87, 82] on label at bounding box center [87, 82] width 0 height 0
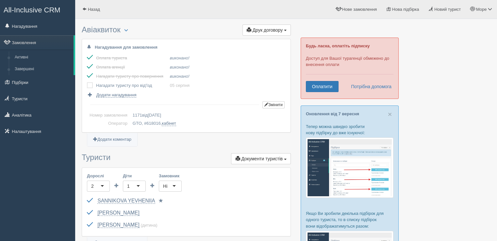
click at [0, 0] on input "checkbox" at bounding box center [0, 0] width 0 height 0
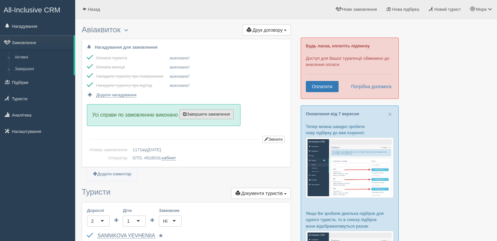
click at [213, 119] on span "Усі справи по замовленню виконано Завершити замовлення Активувати замовлення" at bounding box center [164, 115] width 154 height 22
click at [212, 115] on span "Завершити замовлення" at bounding box center [206, 114] width 47 height 5
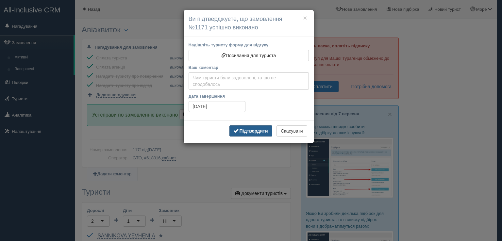
click at [247, 129] on b "Підтвердити" at bounding box center [253, 130] width 28 height 5
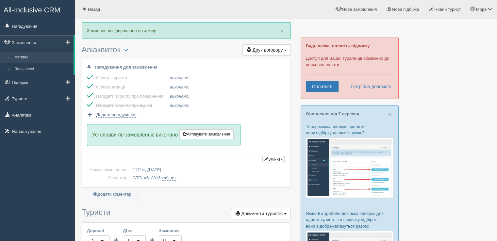
click at [22, 55] on link "Активні" at bounding box center [43, 58] width 62 height 12
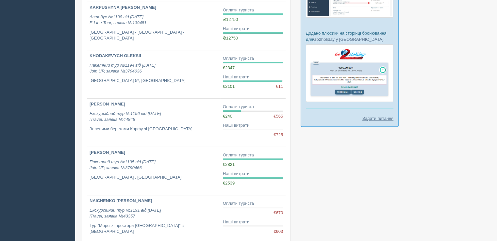
scroll to position [392, 0]
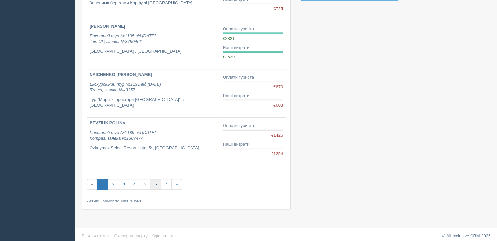
click at [153, 182] on link "6" at bounding box center [155, 184] width 11 height 11
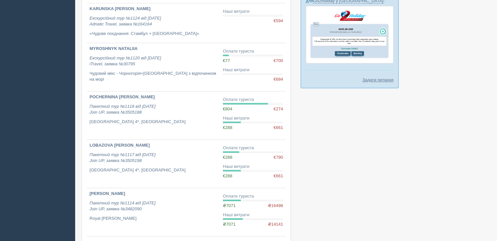
scroll to position [379, 0]
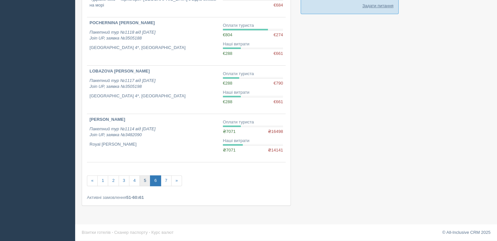
click at [145, 182] on link "5" at bounding box center [145, 180] width 11 height 11
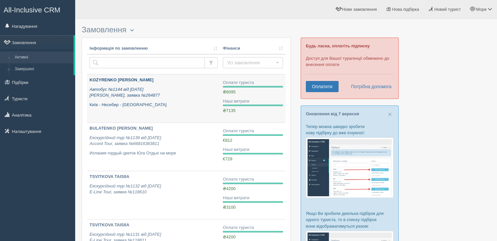
click at [108, 84] on div "KOZYRENKO [PERSON_NAME] Автобус №1144 від [DATE] [PERSON_NAME], заявка №264877 …" at bounding box center [154, 92] width 128 height 31
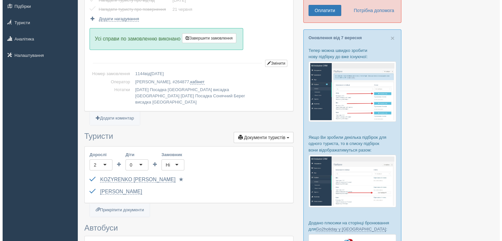
scroll to position [17, 0]
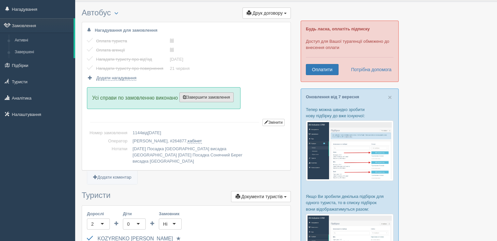
click at [209, 96] on span "Завершити замовлення" at bounding box center [206, 97] width 47 height 5
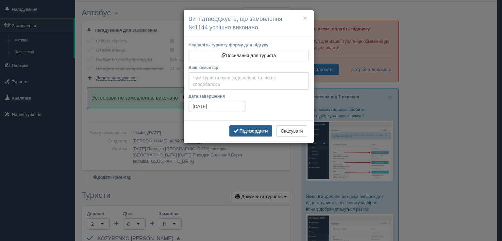
click at [245, 130] on b "Підтвердити" at bounding box center [253, 130] width 28 height 5
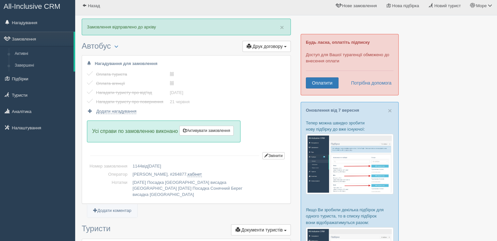
scroll to position [0, 0]
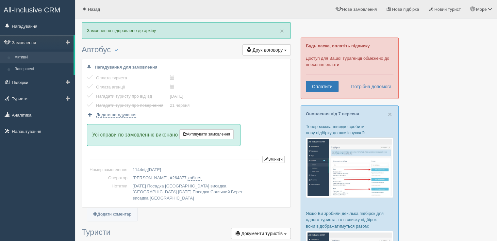
drag, startPoint x: 18, startPoint y: 58, endPoint x: 72, endPoint y: 58, distance: 54.2
click at [18, 58] on link "Активні" at bounding box center [43, 58] width 62 height 12
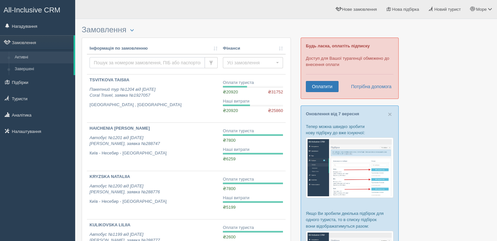
click at [111, 60] on input "text" at bounding box center [147, 62] width 115 height 11
type input "Р"
type input "Hop"
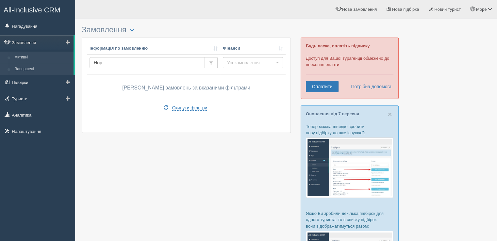
click at [29, 66] on link "Завершені" at bounding box center [43, 69] width 62 height 12
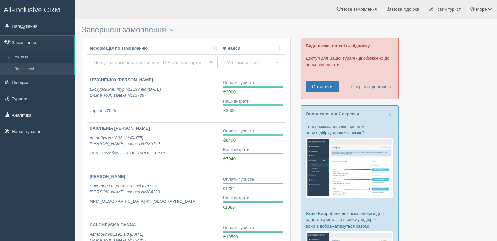
click at [118, 60] on input "text" at bounding box center [147, 62] width 115 height 11
type input "Hop"
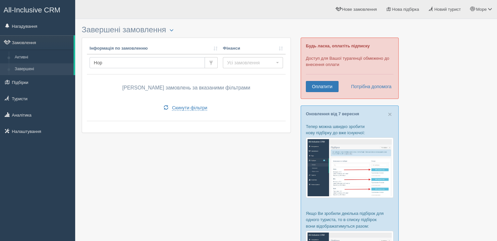
drag, startPoint x: 104, startPoint y: 61, endPoint x: 85, endPoint y: 63, distance: 19.0
click at [85, 63] on div "Інформація по замовленню Фінанси Hop Усі замовлення Усі замовлення Прибуткові З…" at bounding box center [186, 85] width 208 height 95
type input "Liudmyla"
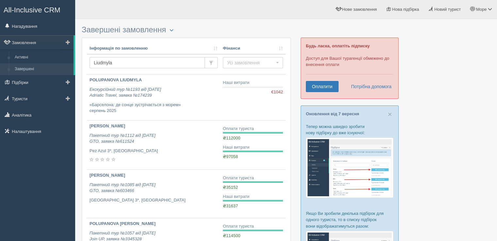
click at [26, 68] on link "Завершені" at bounding box center [43, 69] width 62 height 12
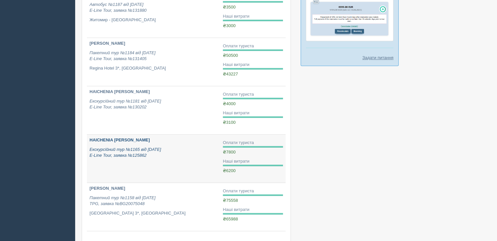
scroll to position [359, 0]
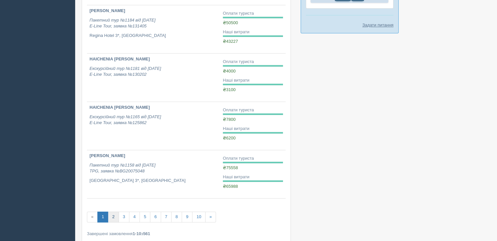
click at [111, 215] on link "2" at bounding box center [113, 217] width 11 height 11
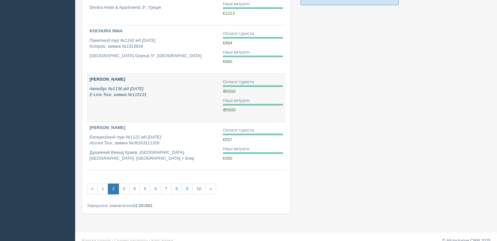
scroll to position [392, 0]
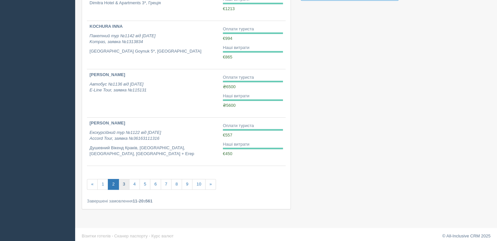
click at [121, 183] on link "3" at bounding box center [124, 184] width 11 height 11
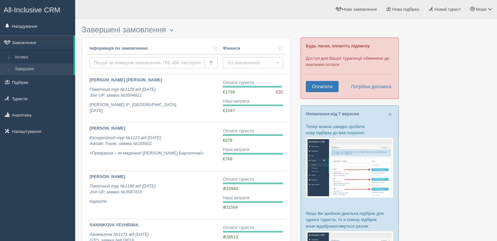
click at [112, 59] on input "text" at bounding box center [147, 62] width 115 height 11
type input "Liudmyla"
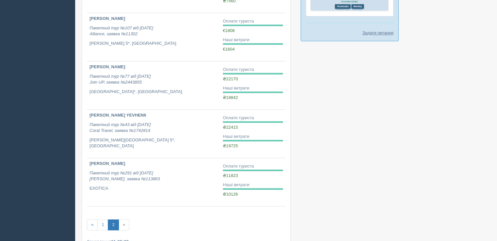
scroll to position [359, 0]
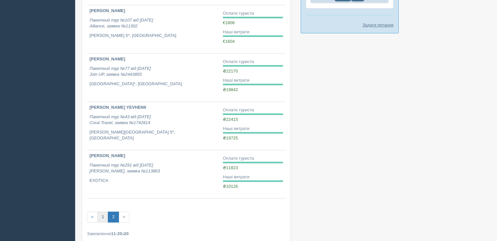
click at [103, 216] on link "1" at bounding box center [102, 217] width 11 height 11
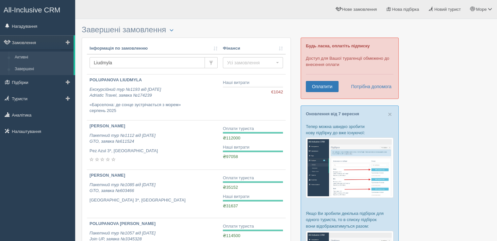
click at [24, 56] on link "Активні" at bounding box center [43, 58] width 62 height 12
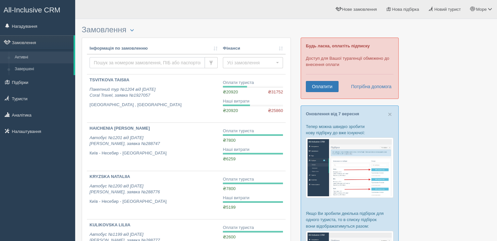
click at [105, 58] on input "text" at bounding box center [147, 62] width 115 height 11
type input "Ho"
click at [20, 56] on link "Активні" at bounding box center [43, 58] width 62 height 12
click at [103, 61] on input "text" at bounding box center [147, 62] width 115 height 11
type input "Hop"
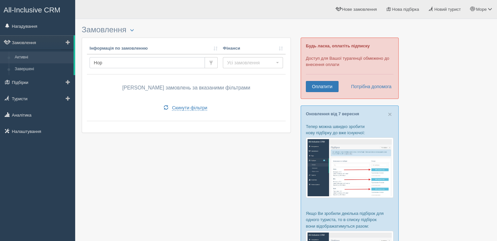
drag, startPoint x: 115, startPoint y: 66, endPoint x: 62, endPoint y: 63, distance: 52.7
click at [62, 63] on div "All-Inclusive CRM Нагадування Замовлення Активні" at bounding box center [248, 213] width 497 height 427
type input "serhi"
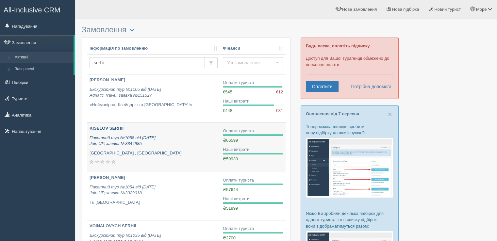
scroll to position [33, 0]
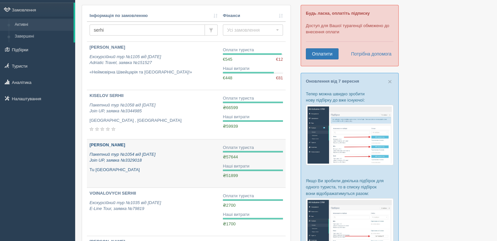
click at [115, 143] on b "[PERSON_NAME]" at bounding box center [108, 144] width 36 height 5
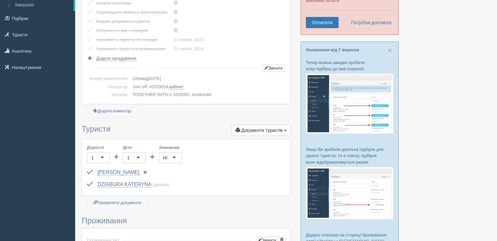
scroll to position [65, 0]
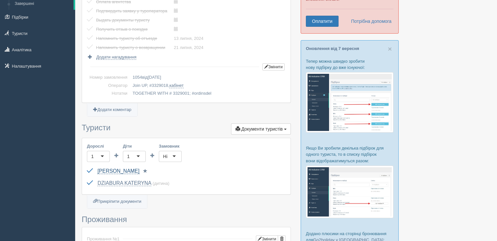
click at [128, 170] on link "[PERSON_NAME]" at bounding box center [118, 171] width 42 height 6
click at [136, 180] on link "DZIABURA KATERYNA" at bounding box center [124, 183] width 54 height 6
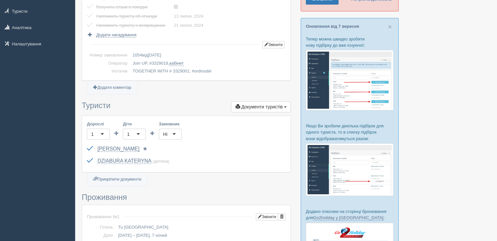
scroll to position [98, 0]
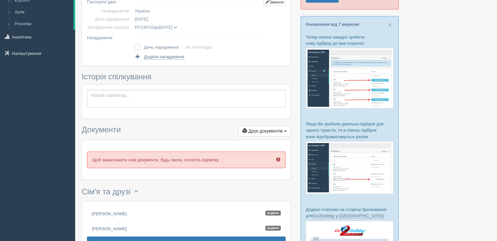
scroll to position [89, 0]
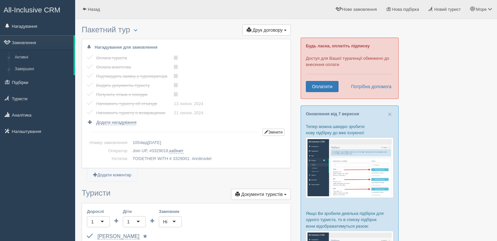
scroll to position [98, 0]
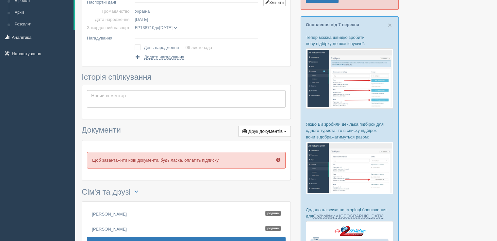
scroll to position [89, 0]
